Goal: Task Accomplishment & Management: Manage account settings

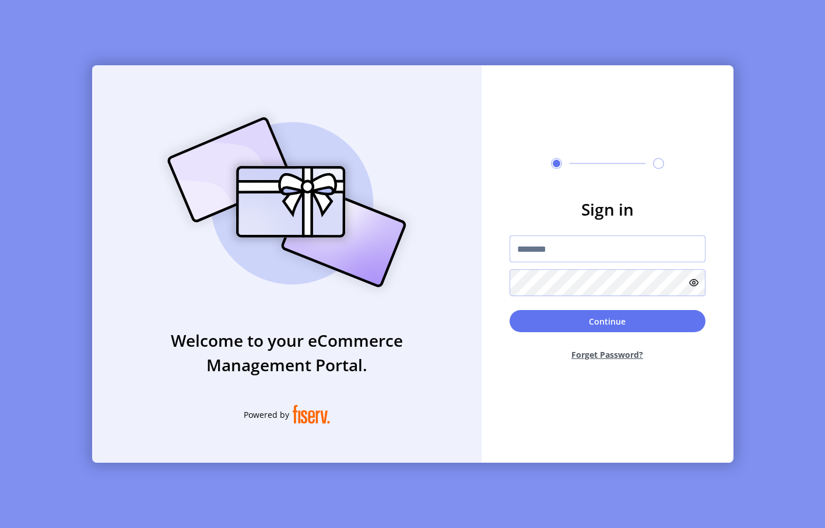
click at [547, 250] on input "text" at bounding box center [608, 249] width 196 height 27
paste input "**********"
type input "**********"
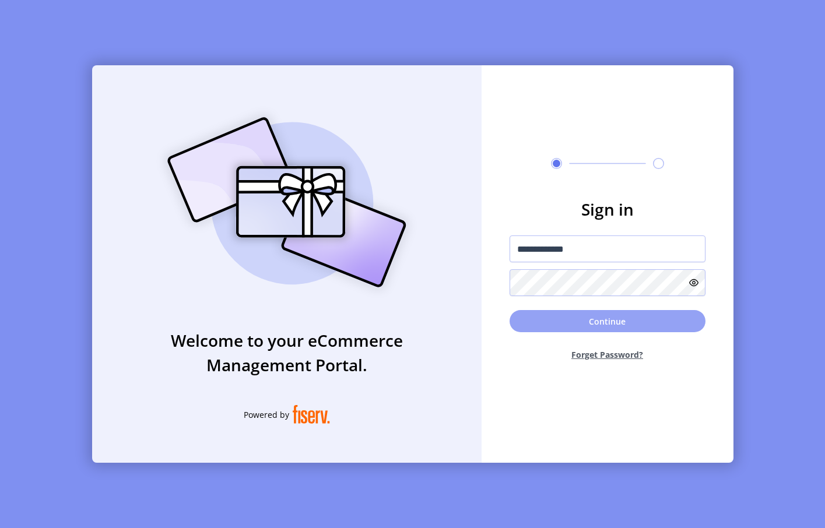
click at [607, 321] on button "Continue" at bounding box center [608, 321] width 196 height 22
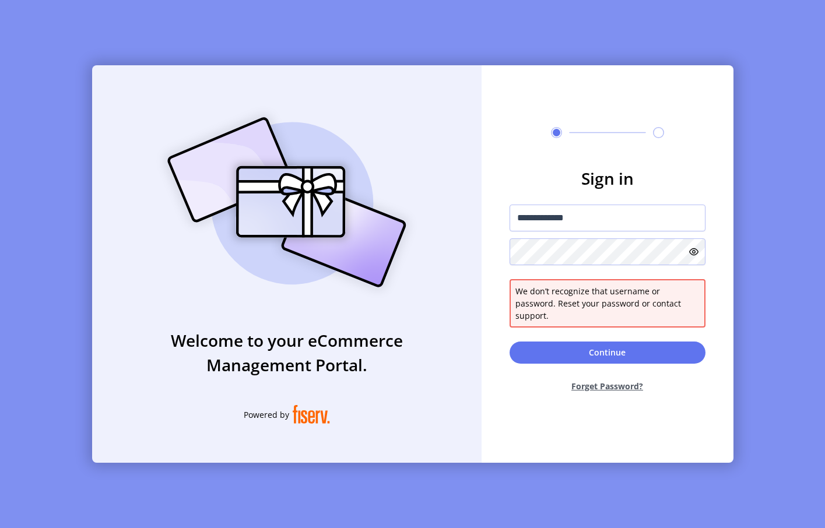
click at [693, 257] on icon at bounding box center [693, 251] width 9 height 9
click at [565, 226] on input "**********" at bounding box center [608, 218] width 196 height 27
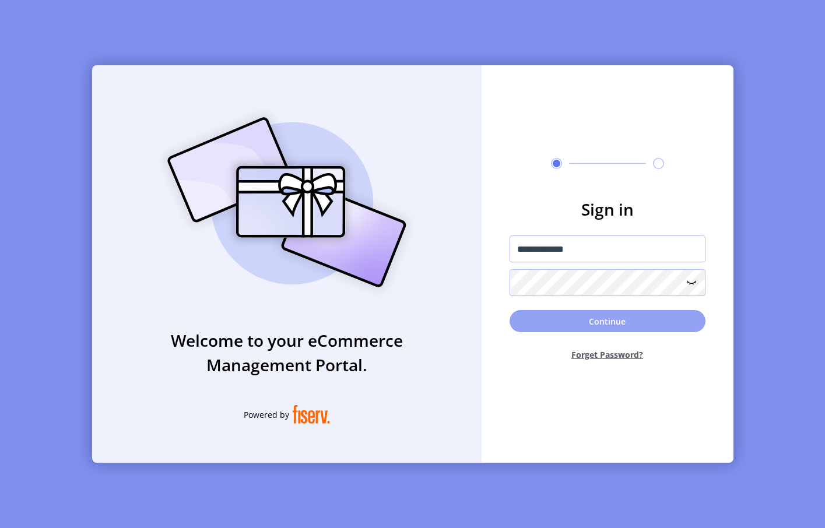
click at [633, 328] on button "Continue" at bounding box center [608, 321] width 196 height 22
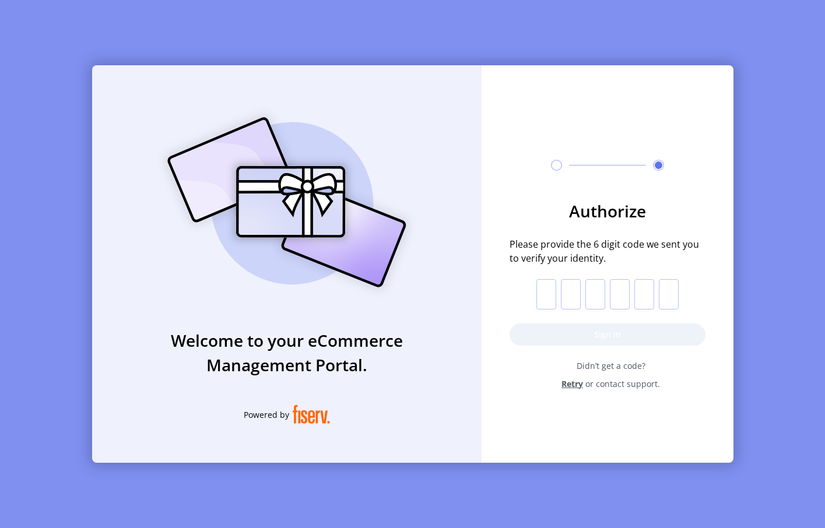
click at [550, 292] on input "text" at bounding box center [546, 294] width 20 height 30
paste input "*"
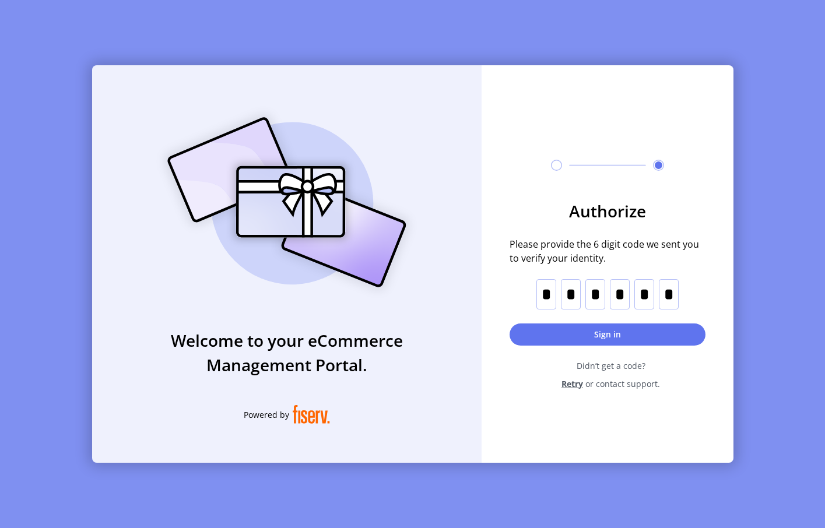
type input "*"
click at [614, 337] on button "Sign in" at bounding box center [608, 335] width 196 height 22
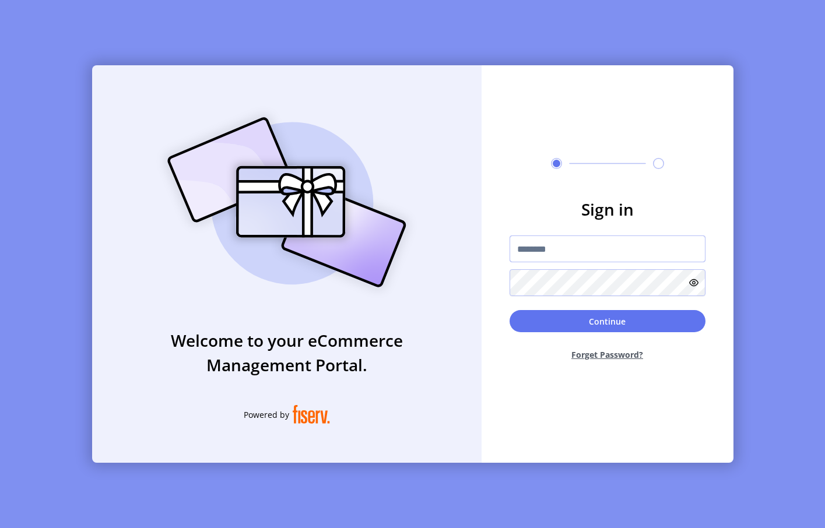
drag, startPoint x: 548, startPoint y: 253, endPoint x: 485, endPoint y: 250, distance: 63.0
click at [548, 253] on input "text" at bounding box center [608, 249] width 196 height 27
paste input "**********"
type input "**********"
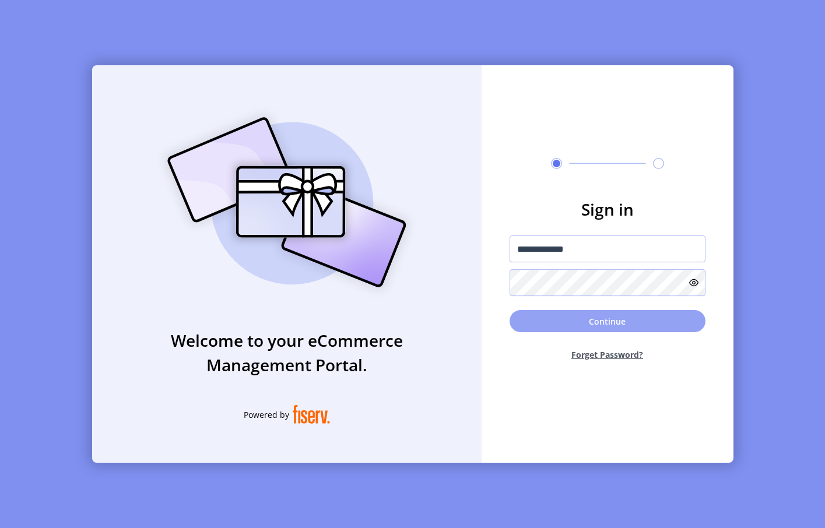
click at [577, 322] on button "Continue" at bounding box center [608, 321] width 196 height 22
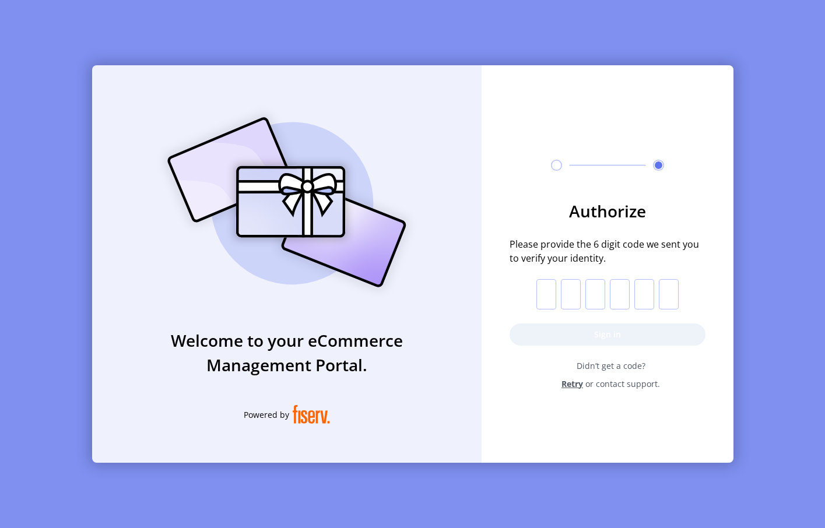
click at [540, 301] on input "text" at bounding box center [546, 294] width 20 height 30
paste input "*"
type input "*"
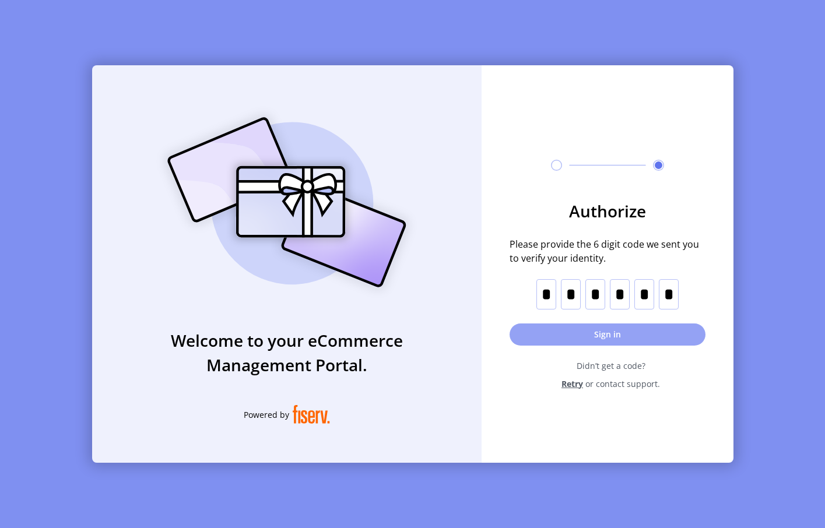
click at [576, 334] on button "Sign in" at bounding box center [608, 335] width 196 height 22
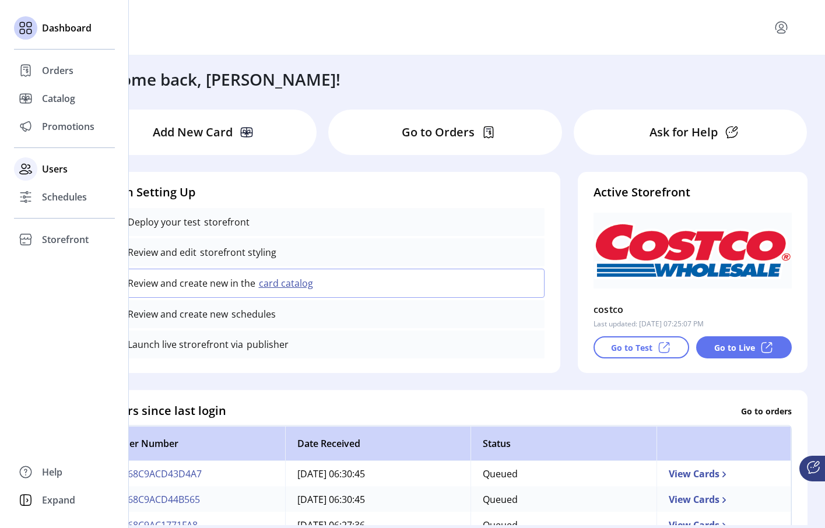
click at [43, 168] on span "Users" at bounding box center [55, 169] width 26 height 14
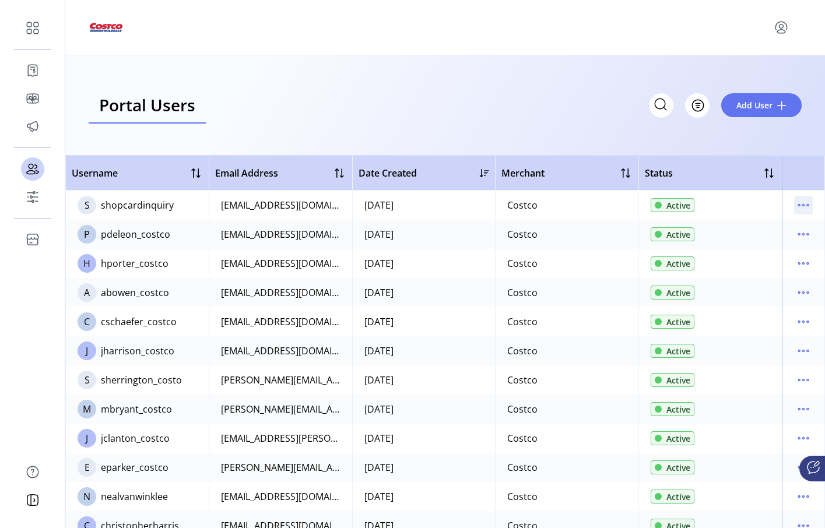
click at [798, 201] on icon "menu" at bounding box center [803, 205] width 19 height 19
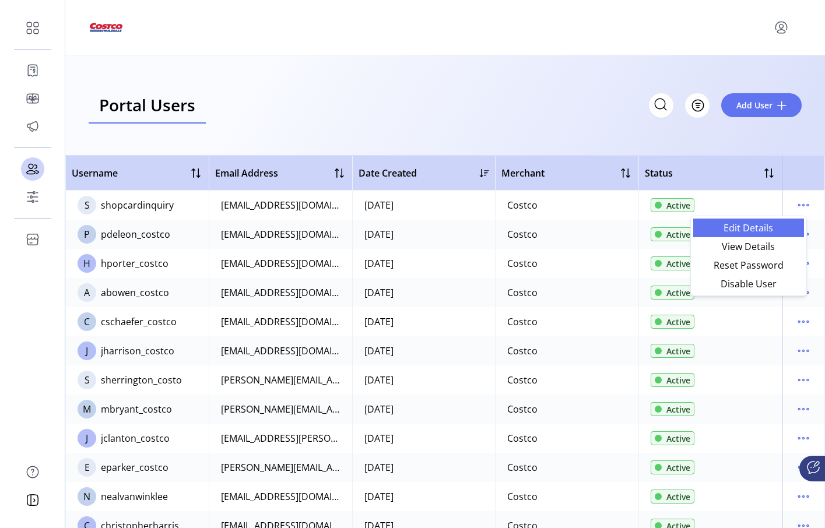
click at [765, 224] on span "Edit Details" at bounding box center [748, 227] width 97 height 9
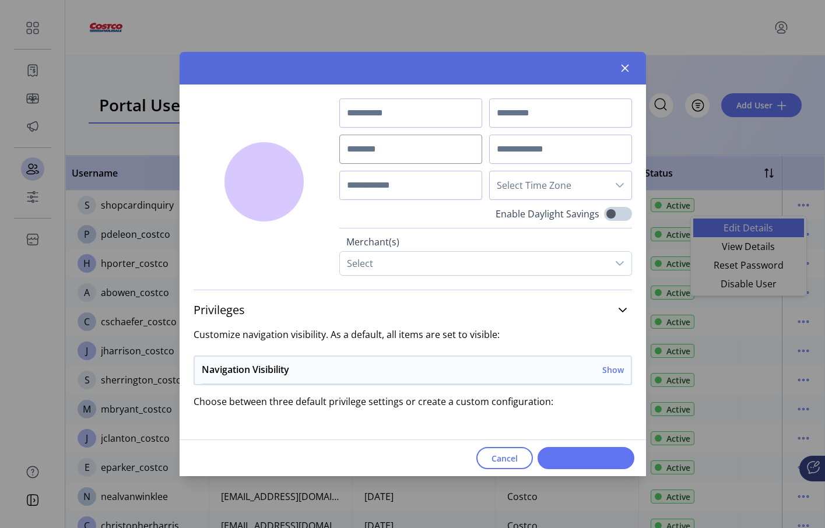
type input "*********"
type input "*******"
type input "**********"
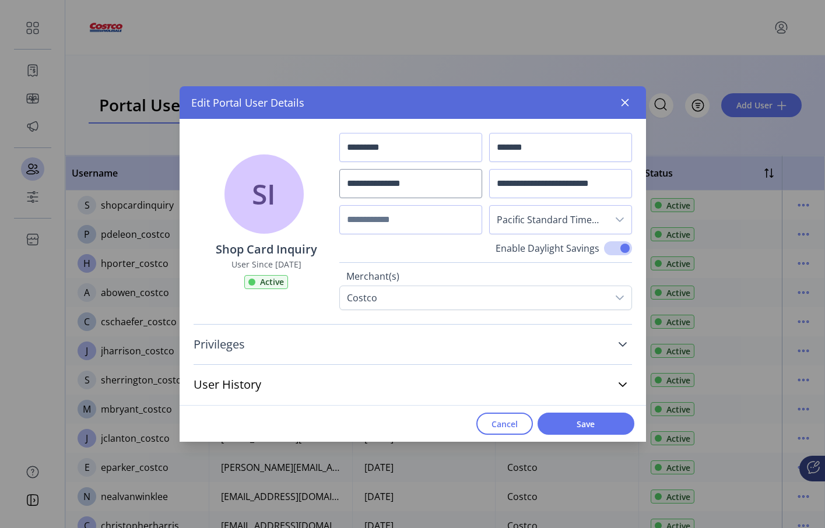
click at [405, 347] on link "Privileges" at bounding box center [413, 345] width 439 height 26
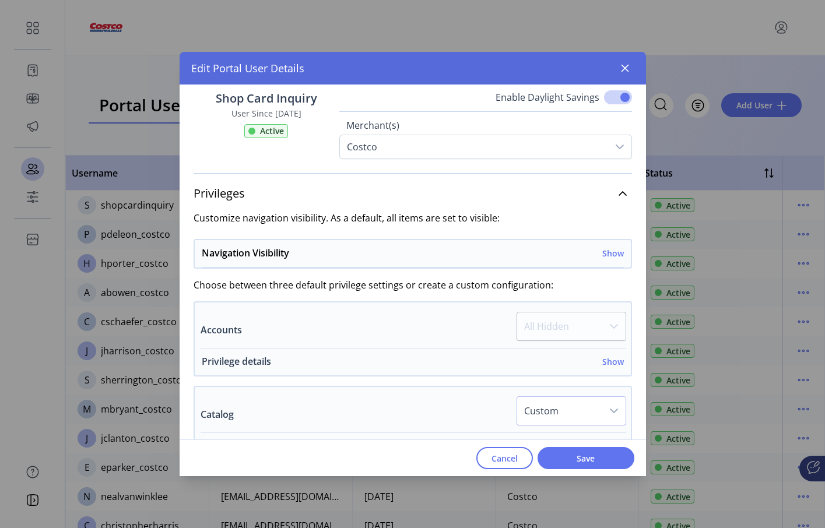
scroll to position [175, 0]
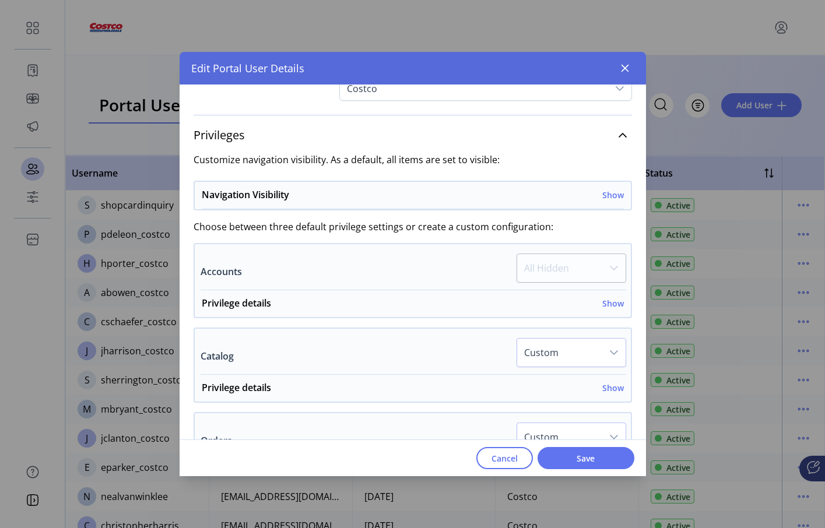
click at [566, 270] on p-dropdown "All Hidden" at bounding box center [572, 272] width 110 height 36
click at [605, 269] on p-dropdown "All Hidden" at bounding box center [572, 272] width 110 height 36
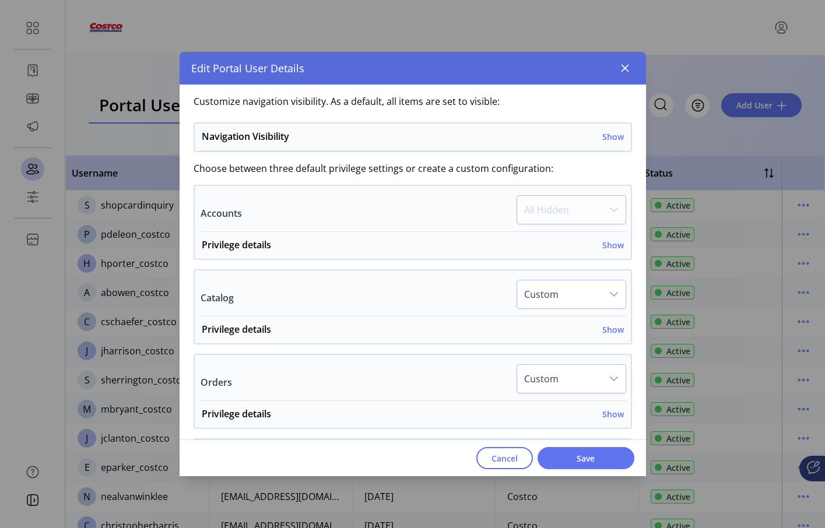
click at [595, 209] on p-dropdown "All Hidden" at bounding box center [572, 213] width 110 height 36
click at [612, 247] on h6 "Show" at bounding box center [613, 245] width 22 height 12
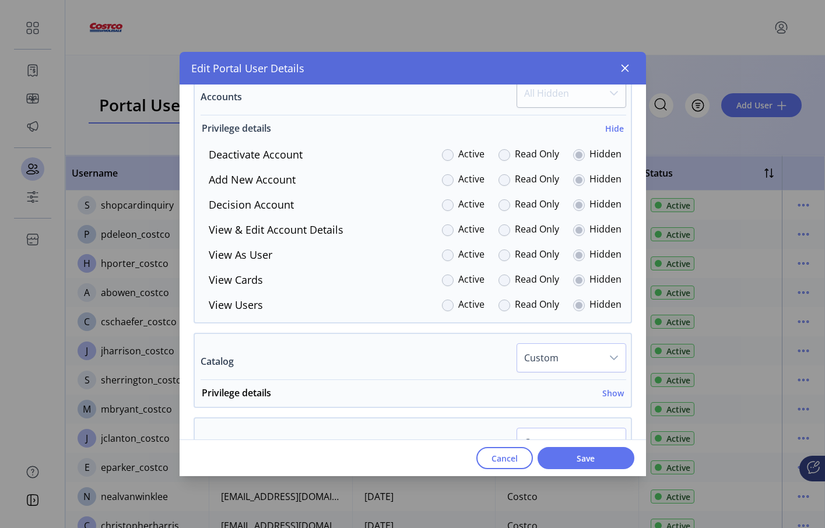
scroll to position [408, 0]
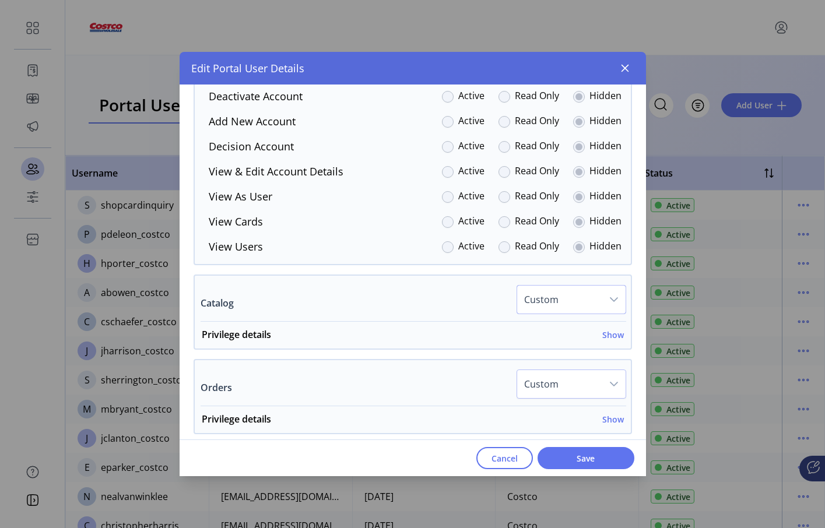
click at [571, 304] on span "Custom" at bounding box center [559, 300] width 85 height 28
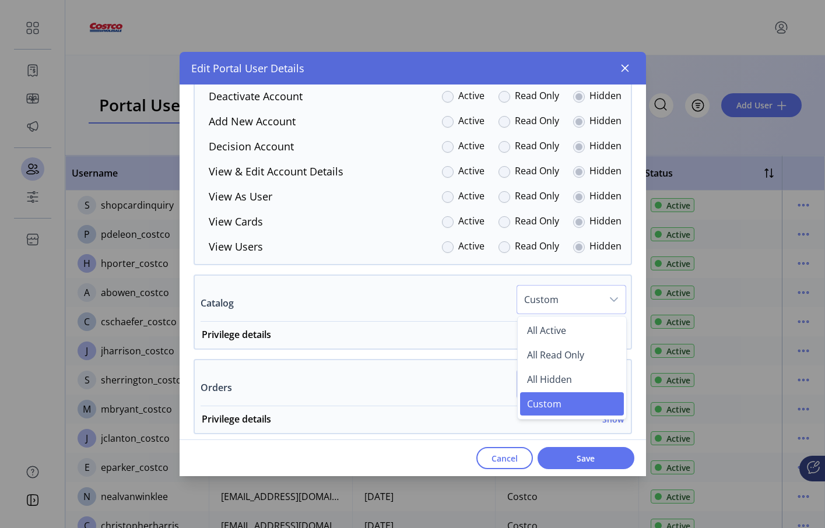
click at [337, 301] on div "Catalog Custom All Active All Read Only All Hidden Custom" at bounding box center [414, 303] width 426 height 37
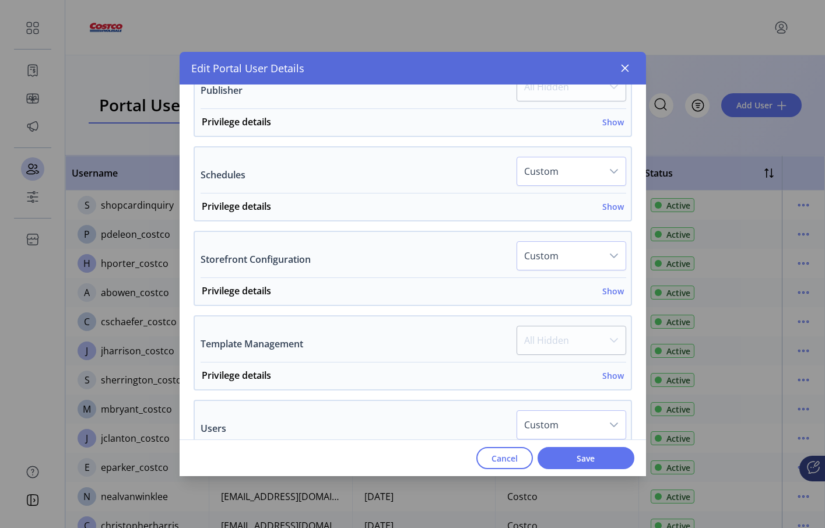
scroll to position [984, 0]
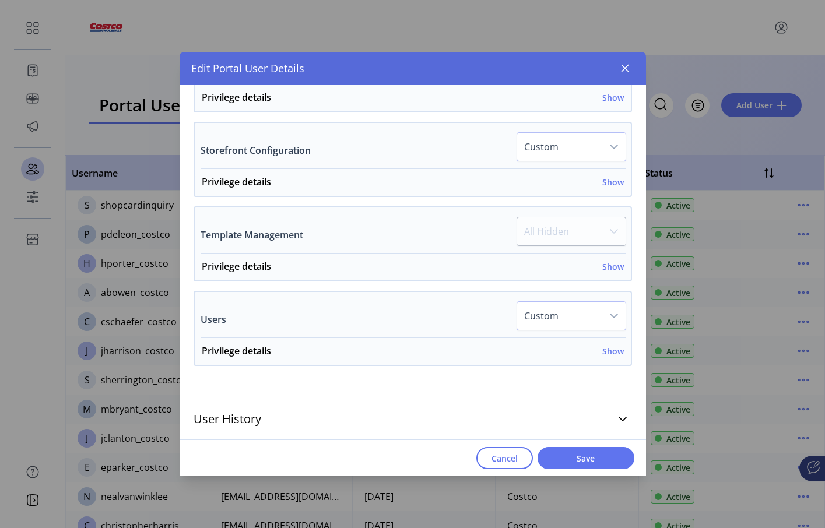
click at [602, 314] on div "dropdown trigger" at bounding box center [613, 316] width 23 height 28
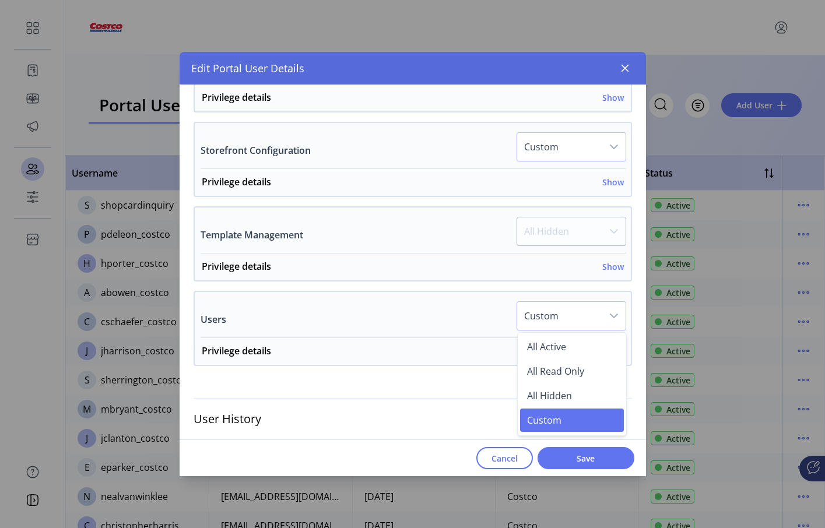
click at [399, 325] on div "Users Custom All Active All Read Only All Hidden Custom" at bounding box center [414, 319] width 426 height 37
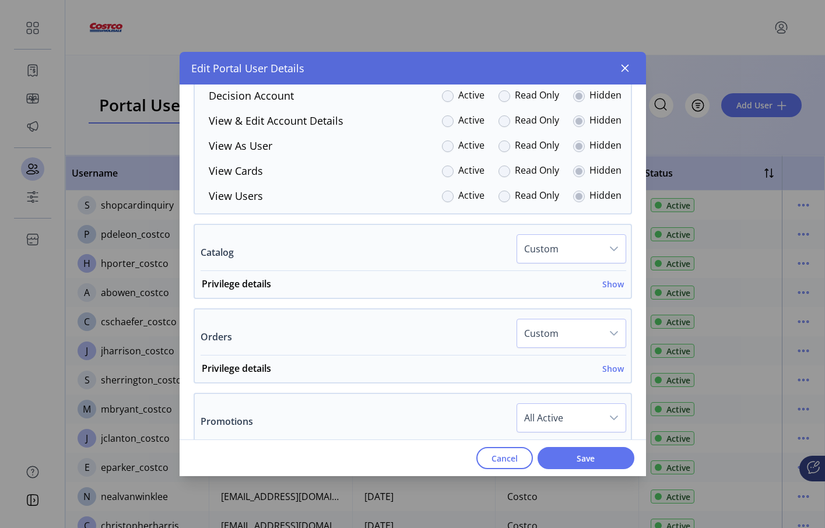
scroll to position [226, 0]
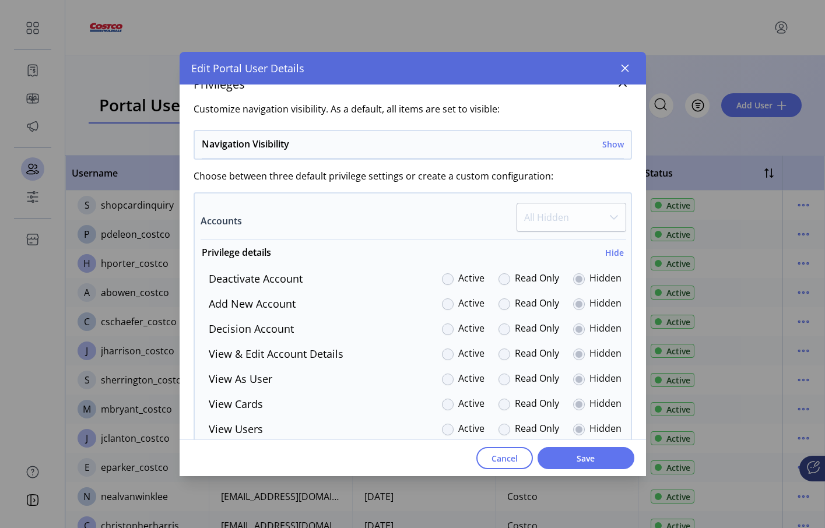
click at [573, 202] on div "Accounts All Hidden Privilege details Hide Deactivate Account Active Read Only …" at bounding box center [413, 319] width 439 height 255
click at [613, 254] on h6 "Hide" at bounding box center [614, 253] width 19 height 12
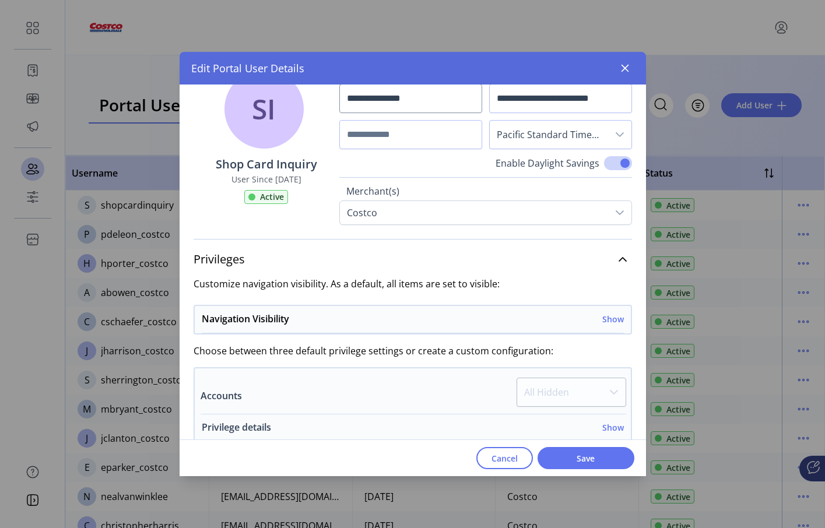
scroll to position [0, 0]
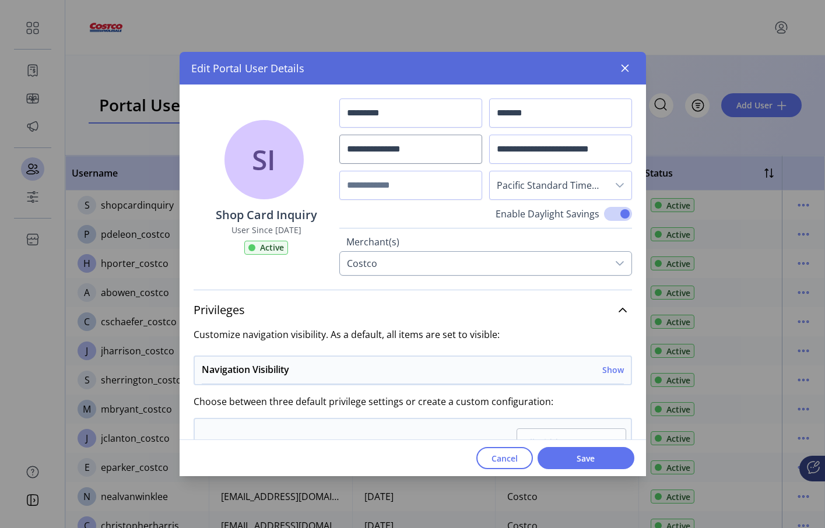
click at [504, 265] on div "Costco" at bounding box center [474, 263] width 268 height 23
click at [620, 266] on div at bounding box center [619, 263] width 23 height 23
click at [605, 304] on link "Privileges" at bounding box center [413, 310] width 439 height 26
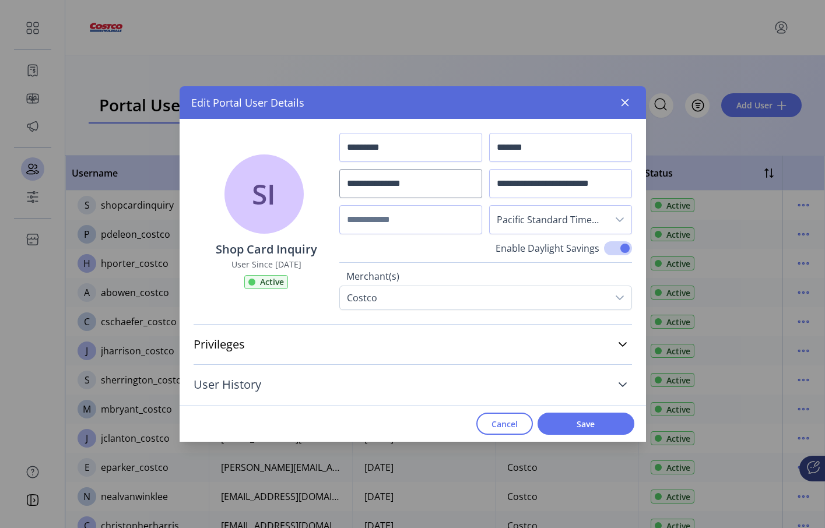
click at [613, 382] on link "User History" at bounding box center [413, 385] width 439 height 26
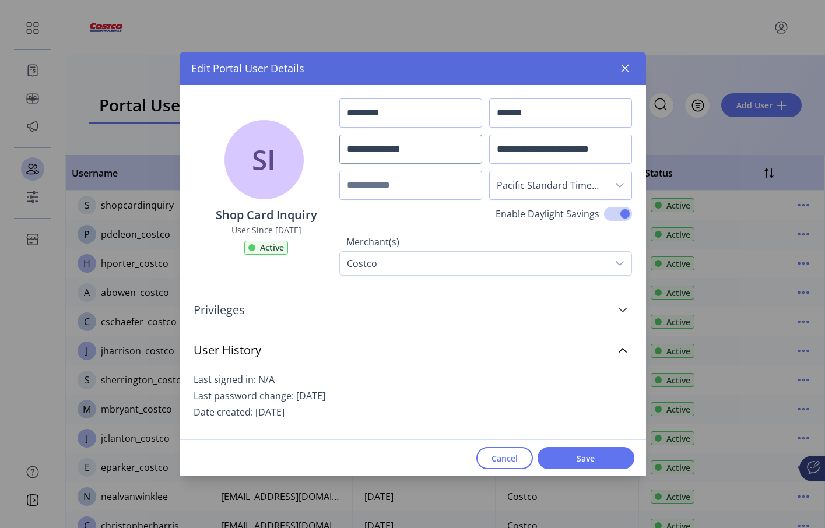
click at [611, 311] on link "Privileges" at bounding box center [413, 310] width 439 height 26
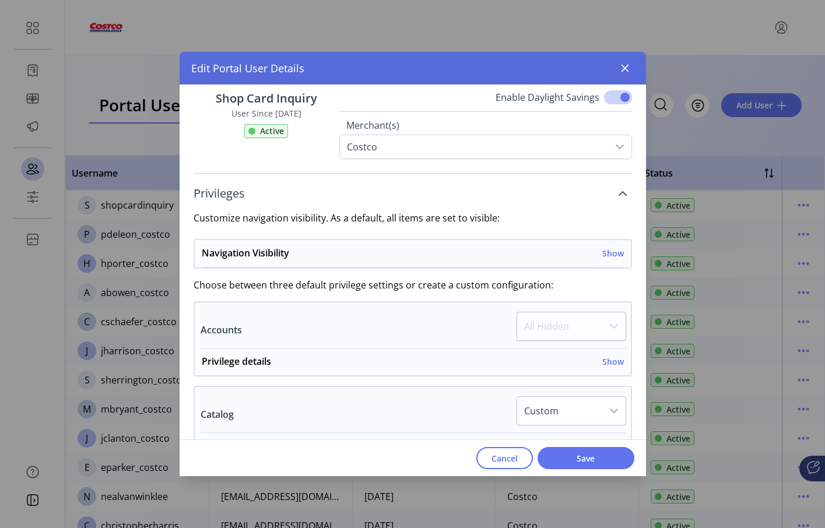
scroll to position [233, 0]
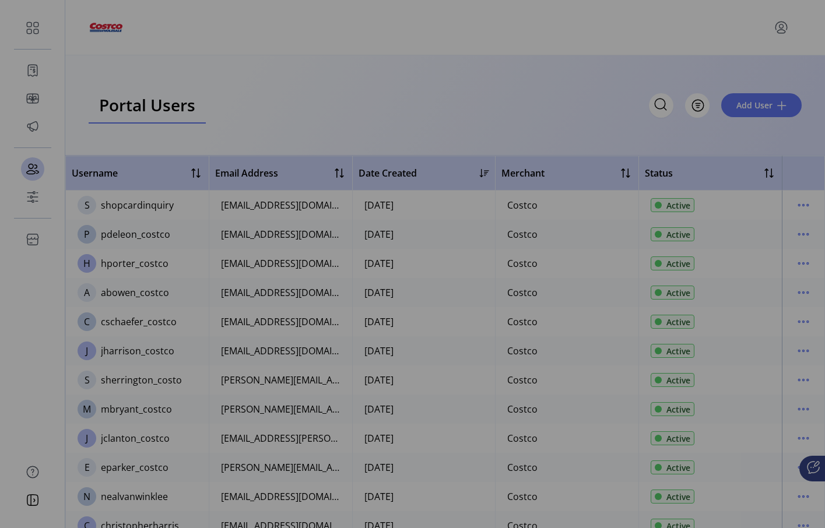
click at [706, 143] on div "**********" at bounding box center [412, 264] width 825 height 528
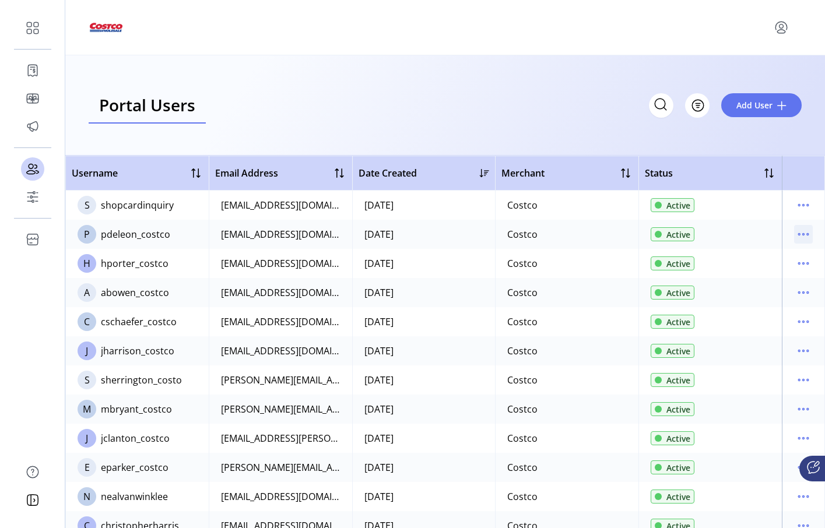
click at [804, 233] on icon "menu" at bounding box center [803, 234] width 19 height 19
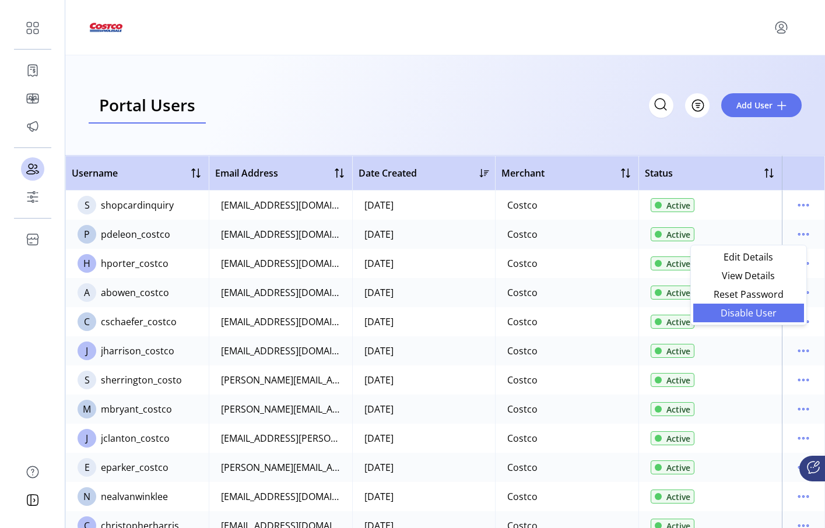
click at [765, 315] on span "Disable User" at bounding box center [748, 312] width 97 height 9
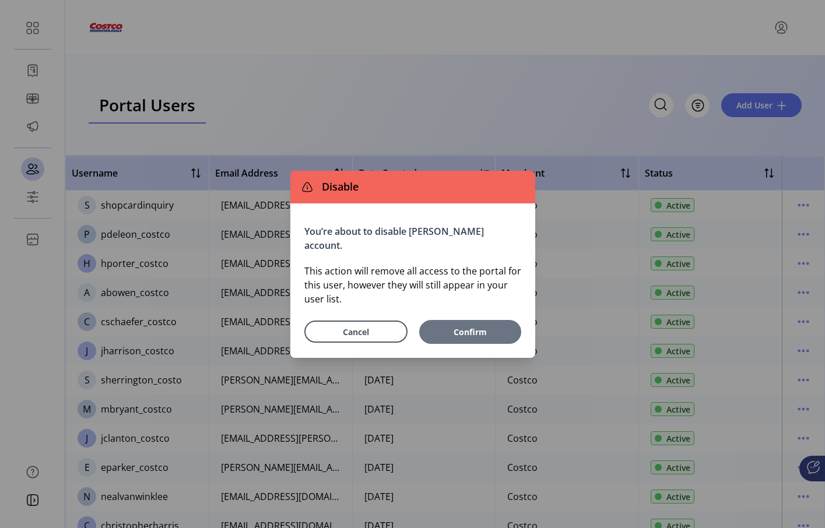
click at [487, 326] on span "Confirm" at bounding box center [470, 332] width 90 height 12
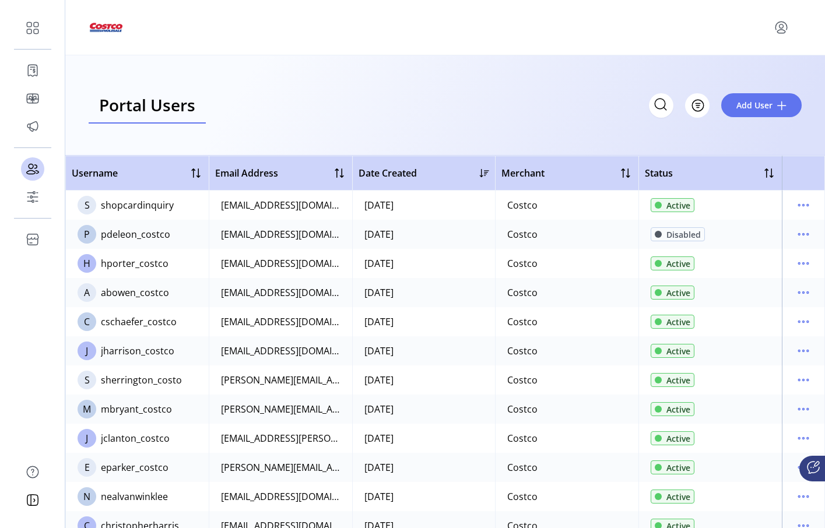
click at [304, 96] on div "Portal Users Storefront Users Filter Add User" at bounding box center [445, 105] width 713 height 36
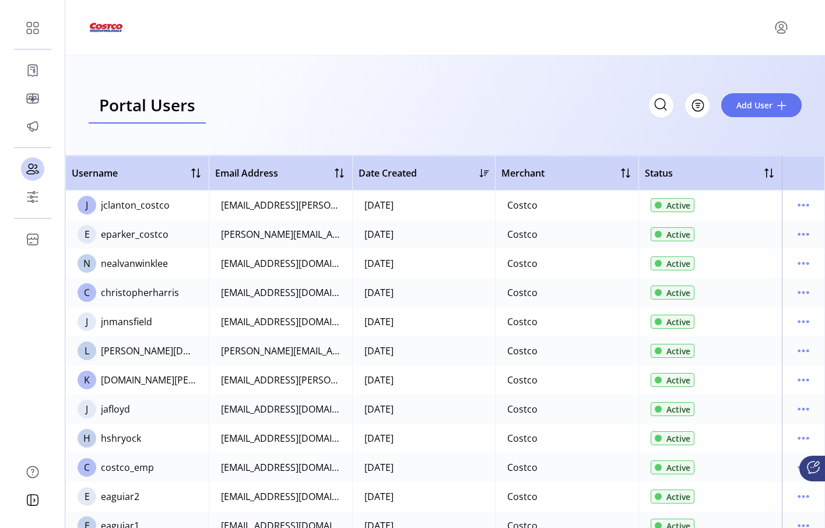
scroll to position [350, 0]
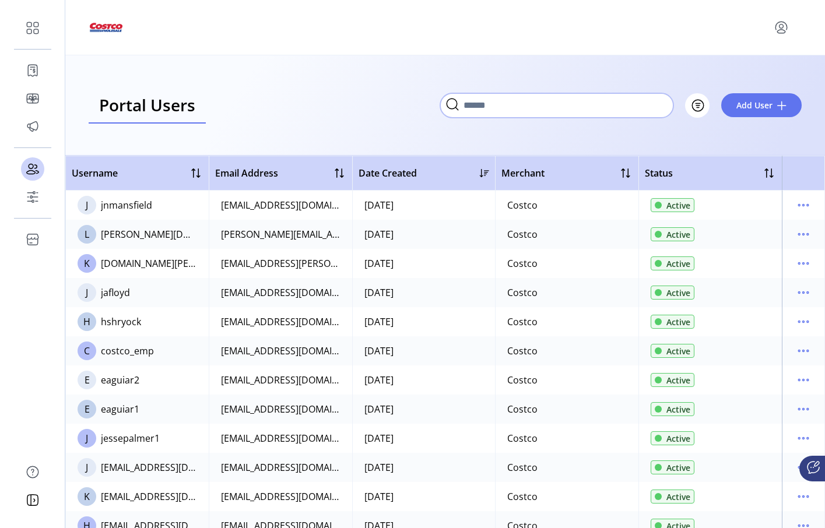
click at [657, 110] on input "Search" at bounding box center [556, 105] width 233 height 24
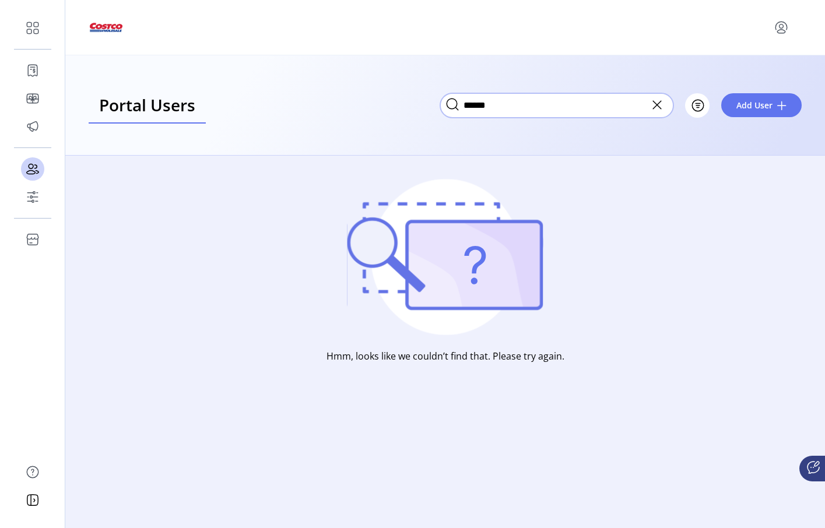
type input "******"
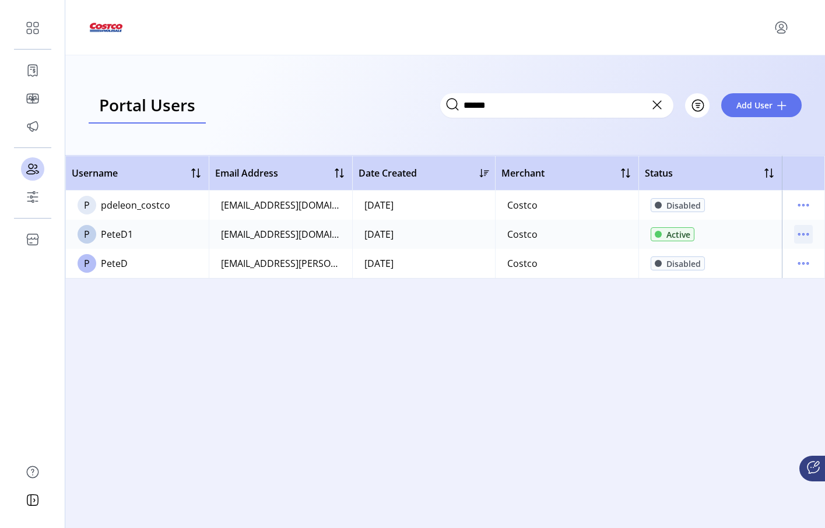
click at [809, 232] on icon "menu" at bounding box center [803, 234] width 19 height 19
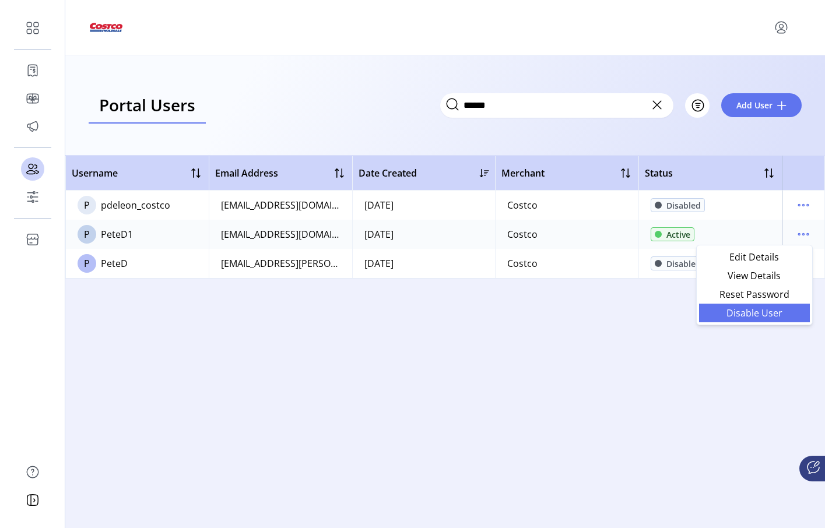
click at [755, 315] on span "Disable User" at bounding box center [754, 312] width 97 height 9
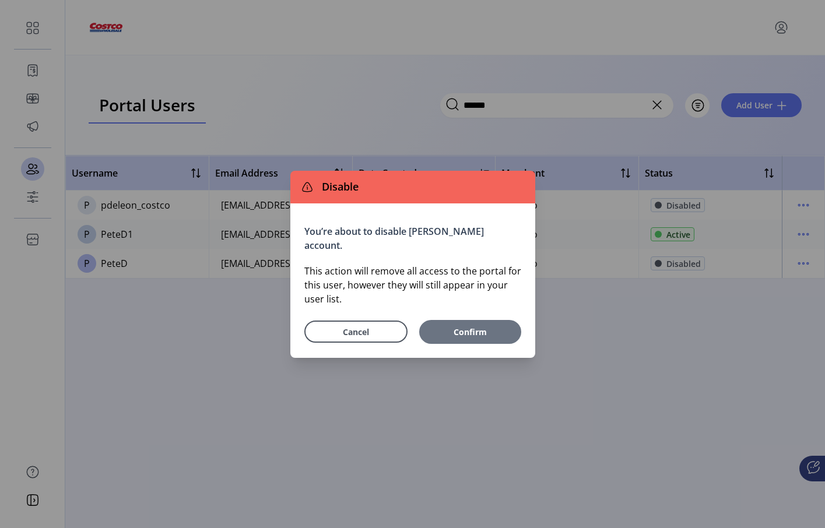
click at [461, 330] on span "Confirm" at bounding box center [470, 332] width 90 height 12
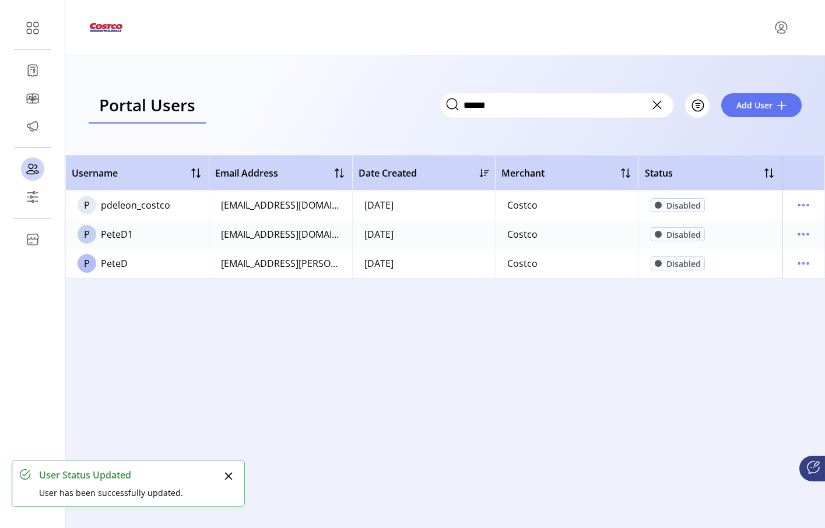
click at [488, 353] on div "Username Email Address Date Created Merchant Status P pdeleon_costco [EMAIL_ADD…" at bounding box center [445, 342] width 760 height 373
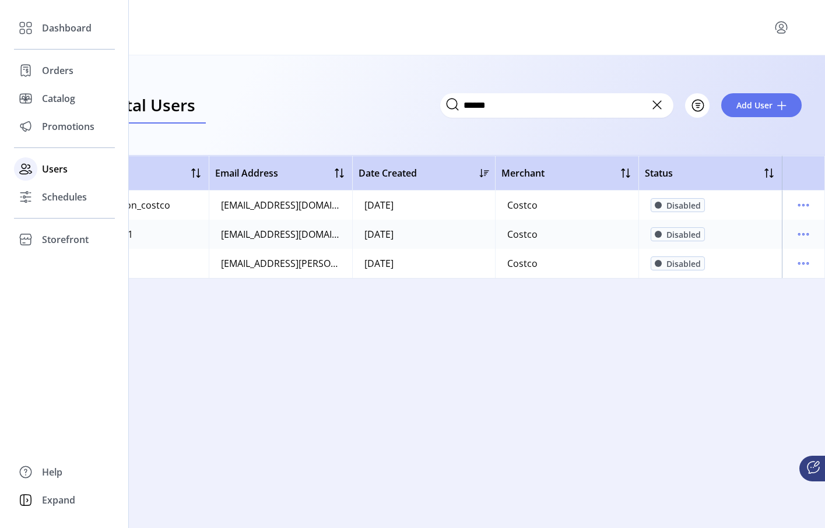
click at [55, 163] on span "Users" at bounding box center [55, 169] width 26 height 14
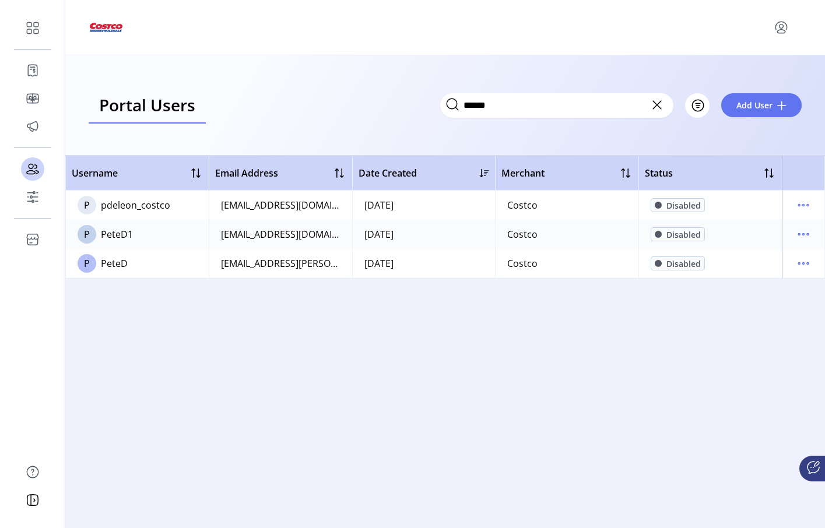
click at [655, 102] on icon at bounding box center [657, 105] width 8 height 8
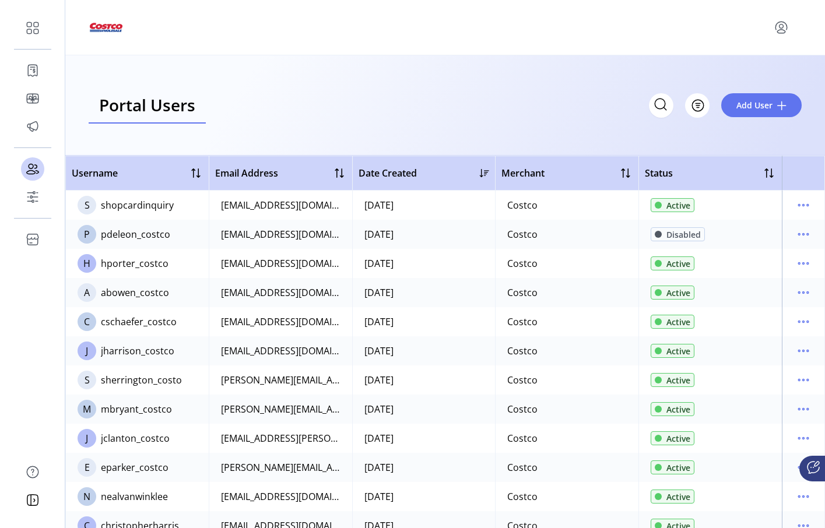
click at [803, 205] on icon "menu" at bounding box center [804, 206] width 2 height 2
click at [760, 246] on span "View Details" at bounding box center [748, 246] width 97 height 9
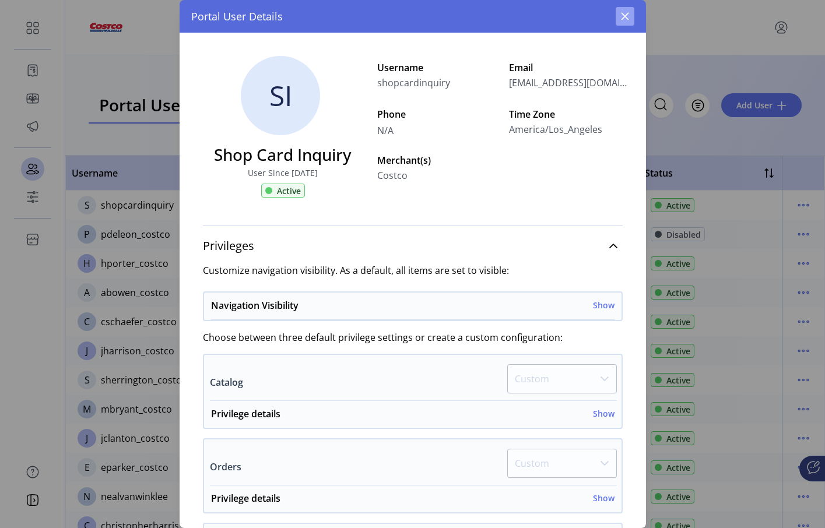
click at [630, 12] on button "button" at bounding box center [625, 16] width 19 height 19
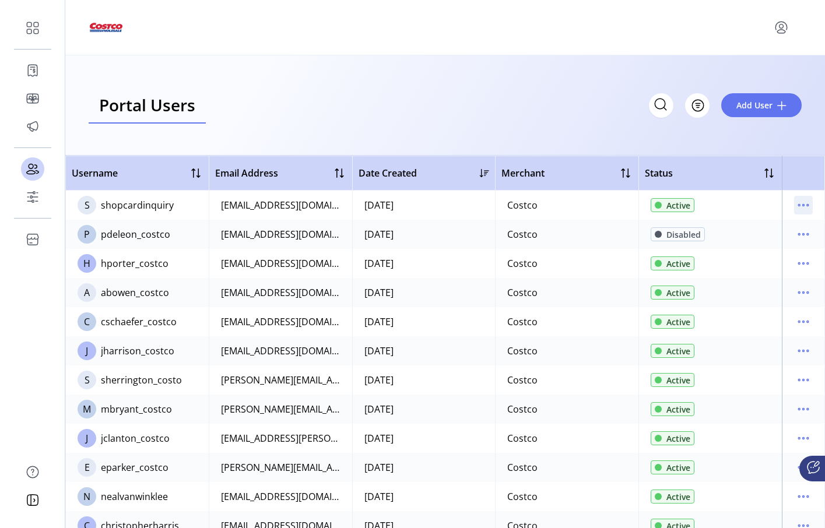
click at [794, 207] on icon "menu" at bounding box center [803, 205] width 19 height 19
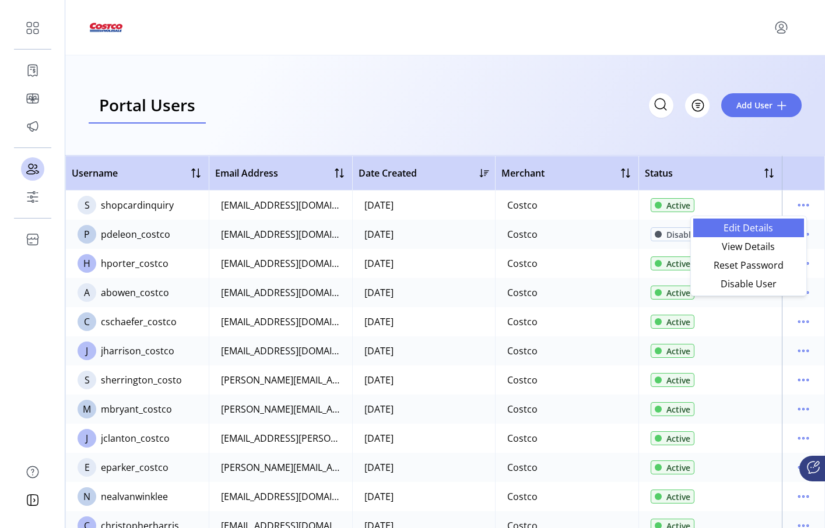
click at [760, 230] on span "Edit Details" at bounding box center [748, 227] width 97 height 9
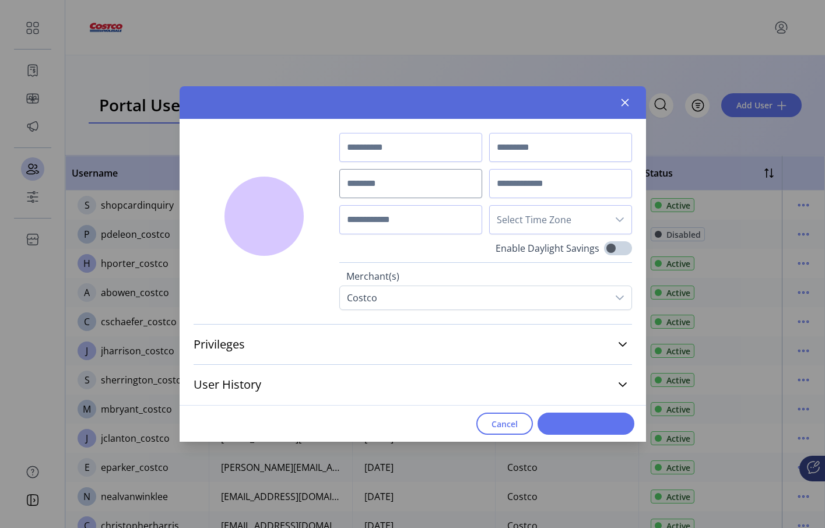
type input "*********"
type input "*******"
type input "**********"
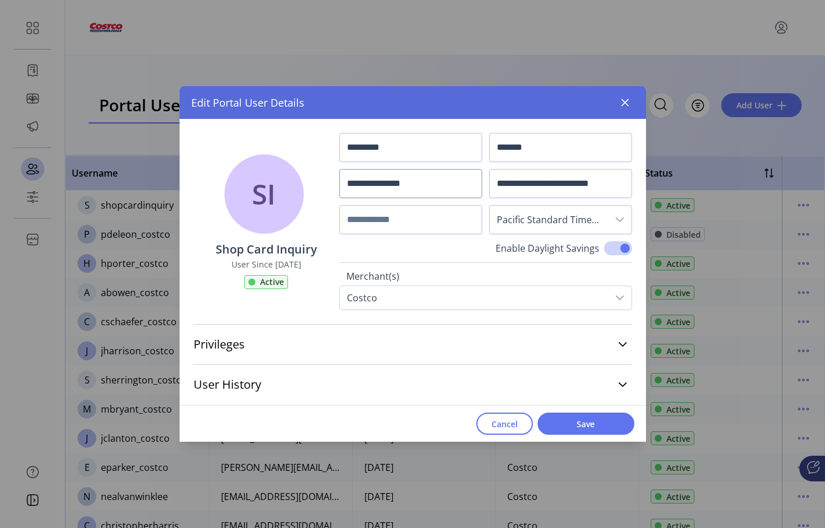
click at [457, 317] on div "Privileges Customize navigation visibility. As a default, all items are set to …" at bounding box center [413, 364] width 467 height 108
click at [620, 336] on link "Privileges" at bounding box center [413, 345] width 439 height 26
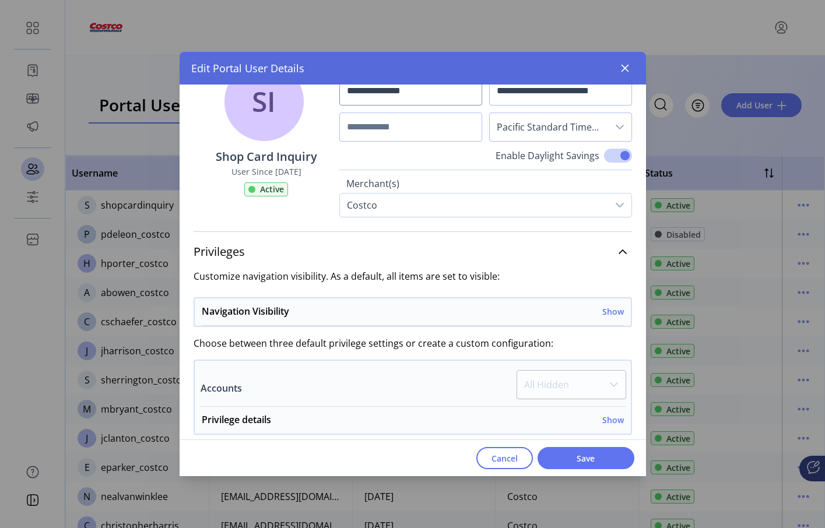
scroll to position [117, 0]
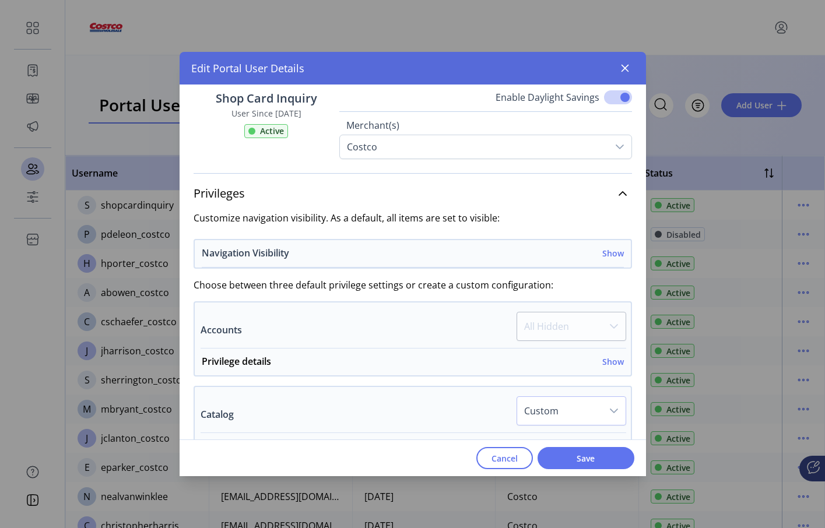
click at [612, 252] on h6 "Show" at bounding box center [613, 253] width 22 height 12
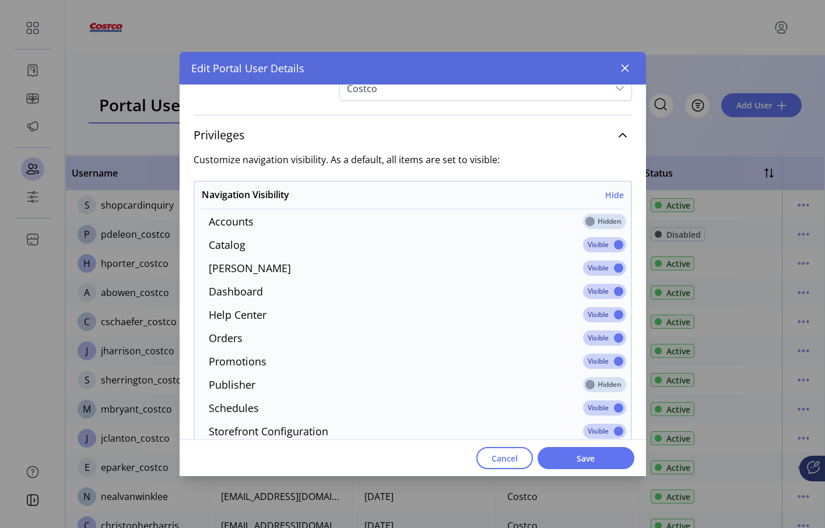
scroll to position [292, 0]
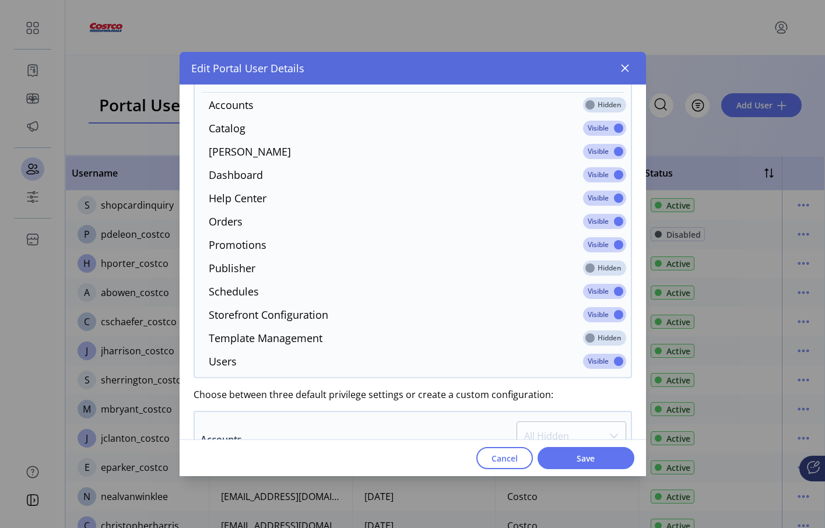
click at [599, 264] on span at bounding box center [604, 268] width 43 height 15
click at [583, 265] on span at bounding box center [604, 268] width 43 height 15
click at [583, 339] on span at bounding box center [604, 338] width 43 height 15
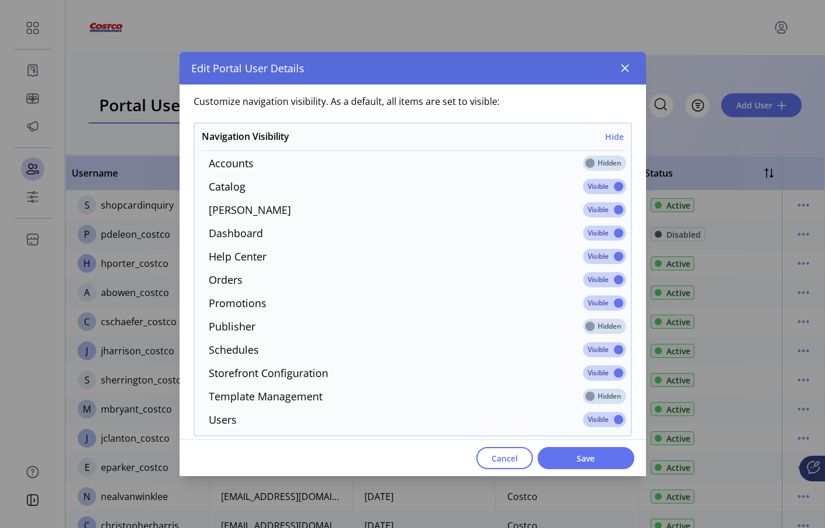
click at [611, 190] on span at bounding box center [604, 186] width 43 height 15
click at [604, 184] on span at bounding box center [604, 186] width 43 height 15
click at [587, 158] on span at bounding box center [604, 163] width 43 height 15
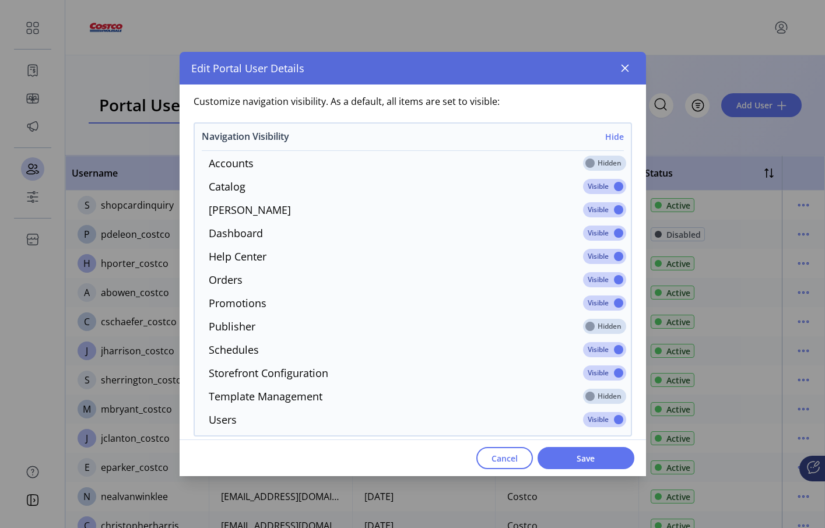
click at [608, 141] on h6 "Hide" at bounding box center [614, 137] width 19 height 12
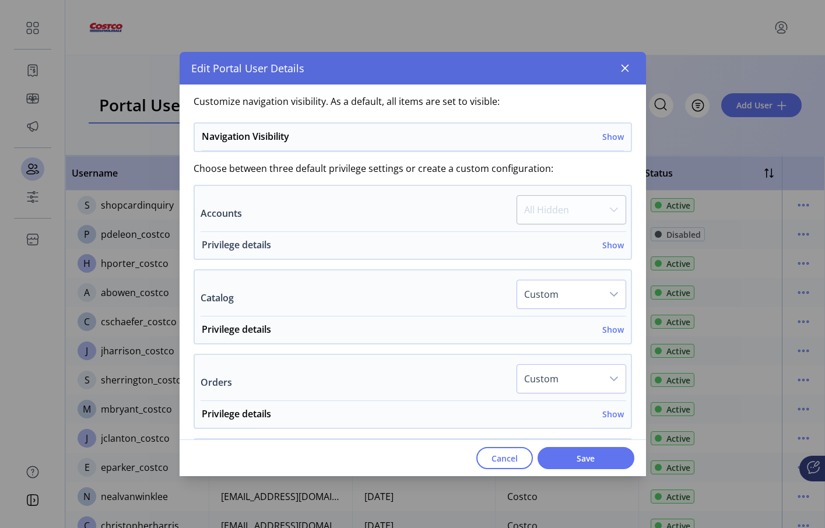
click at [608, 243] on h6 "Show" at bounding box center [613, 245] width 22 height 12
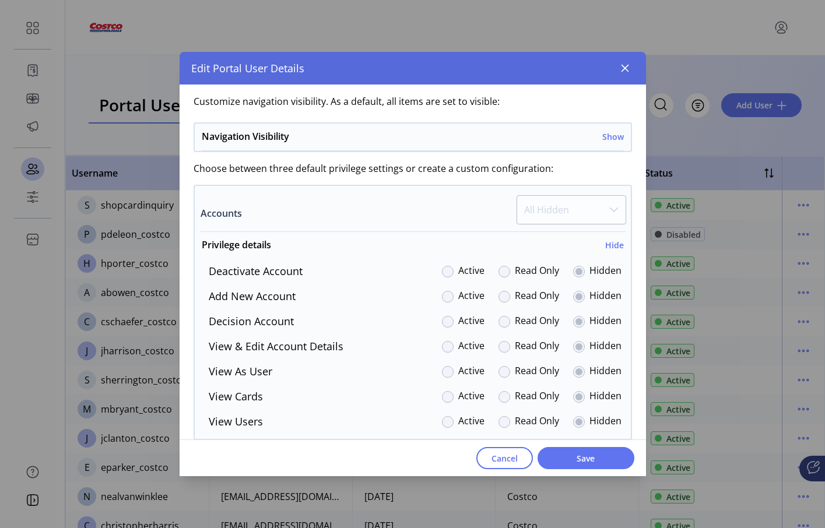
click at [598, 208] on p-dropdown "All Hidden" at bounding box center [572, 213] width 110 height 36
click at [609, 209] on p-dropdown "All Hidden" at bounding box center [572, 213] width 110 height 36
click at [515, 264] on label "Read Only" at bounding box center [537, 272] width 44 height 16
click at [442, 270] on div at bounding box center [448, 272] width 12 height 12
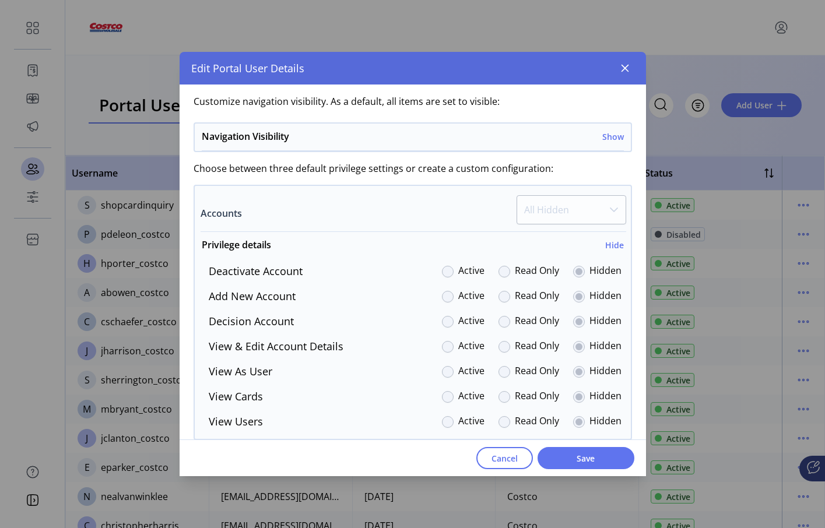
click at [442, 270] on div at bounding box center [448, 272] width 12 height 12
click at [442, 301] on div at bounding box center [448, 297] width 12 height 12
click at [444, 291] on div at bounding box center [448, 297] width 12 height 12
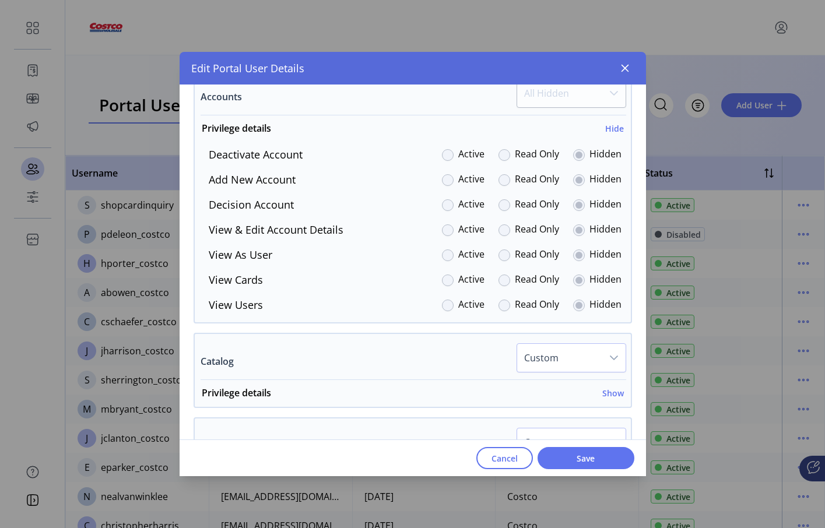
scroll to position [408, 0]
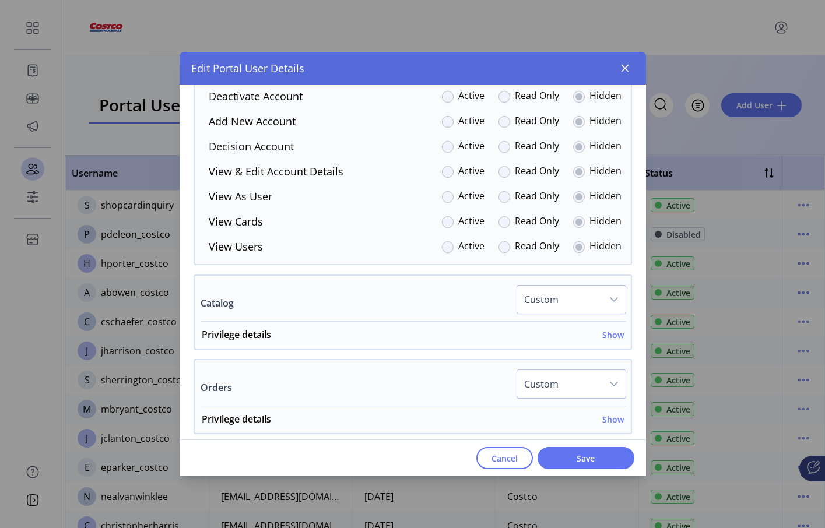
click at [576, 298] on span "Custom" at bounding box center [559, 300] width 85 height 28
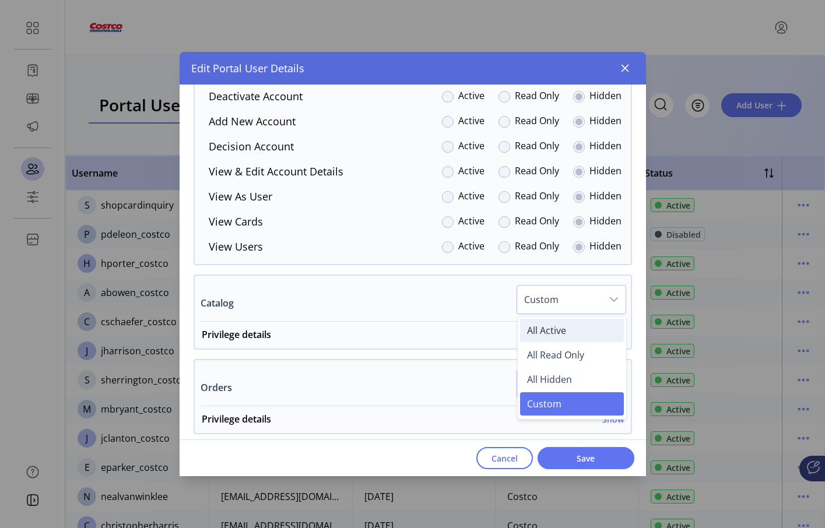
click at [561, 332] on li "All Active" at bounding box center [572, 330] width 104 height 23
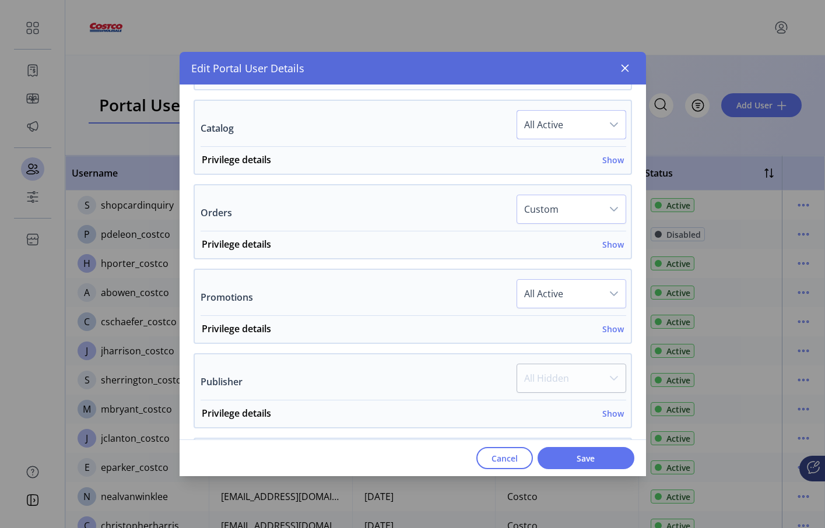
scroll to position [758, 0]
